Goal: Transaction & Acquisition: Purchase product/service

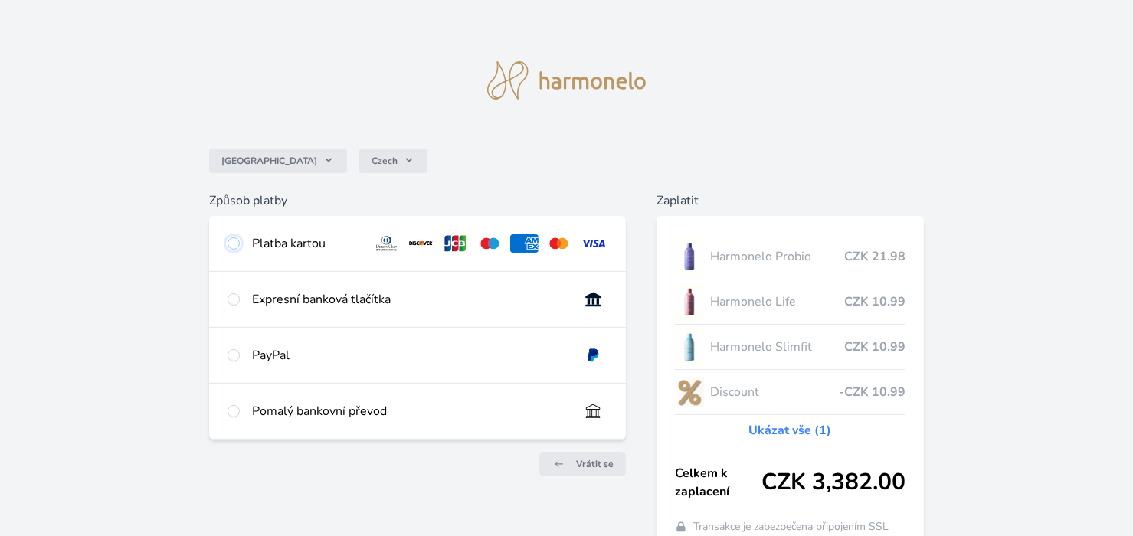
click at [232, 243] on input "radio" at bounding box center [234, 243] width 12 height 12
radio input "true"
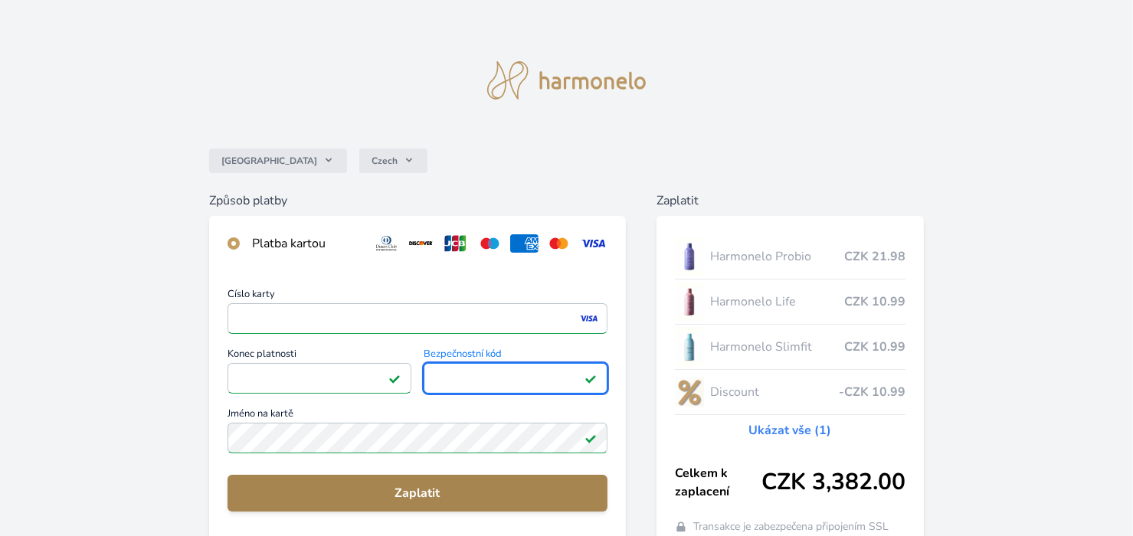
click at [426, 489] on span "Zaplatit" at bounding box center [417, 493] width 355 height 18
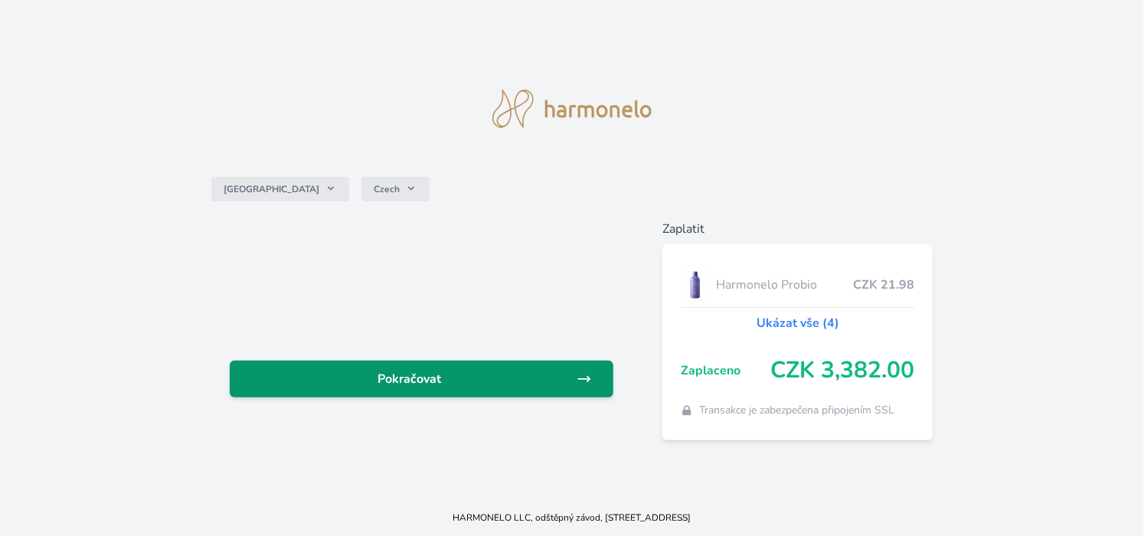
click at [589, 376] on icon at bounding box center [584, 379] width 15 height 15
